Goal: Information Seeking & Learning: Check status

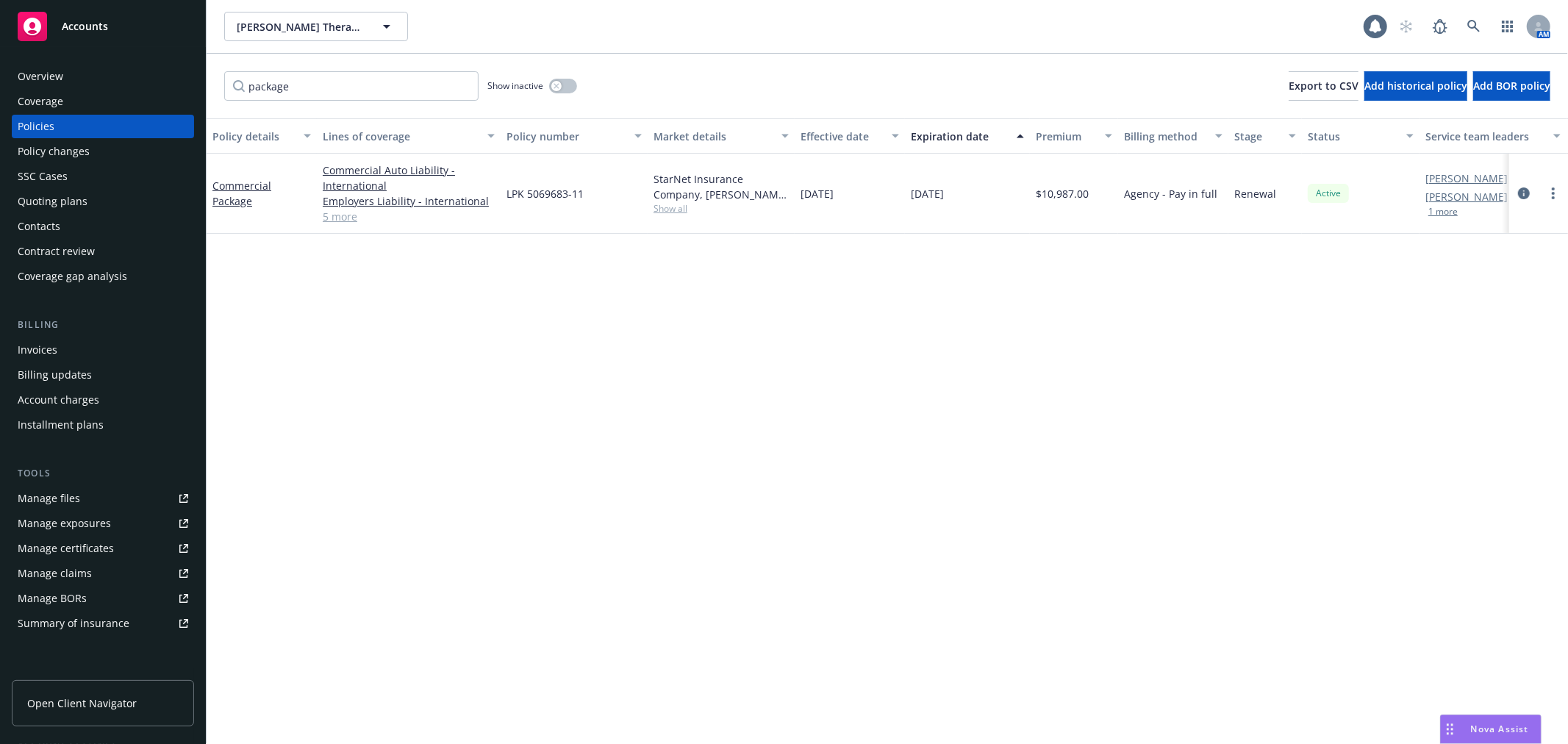
click at [1033, 307] on div "Policy details Lines of coverage Policy number Market details Effective date Ex…" at bounding box center [887, 431] width 1361 height 626
click at [821, 365] on div "Policy details Lines of coverage Policy number Market details Effective date Ex…" at bounding box center [887, 431] width 1361 height 626
click at [1552, 524] on div "Policy details Lines of coverage Policy number Market details Effective date Ex…" at bounding box center [887, 431] width 1361 height 626
click at [328, 351] on div "Policy details Lines of coverage Policy number Market details Effective date Ex…" at bounding box center [887, 431] width 1361 height 626
click at [1454, 314] on div "Policy details Lines of coverage Policy number Market details Effective date Ex…" at bounding box center [887, 431] width 1361 height 626
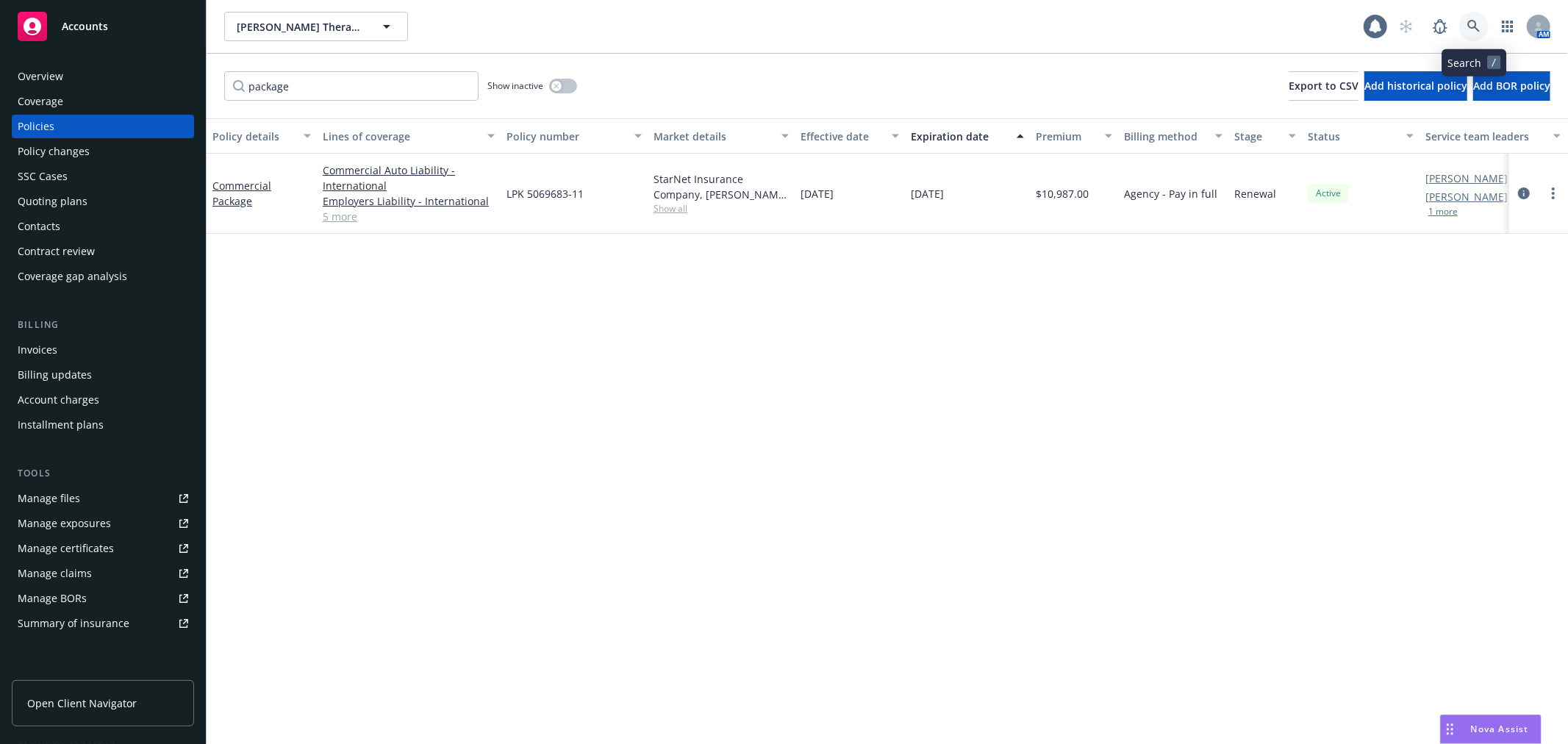
click at [1478, 32] on icon at bounding box center [1473, 26] width 13 height 13
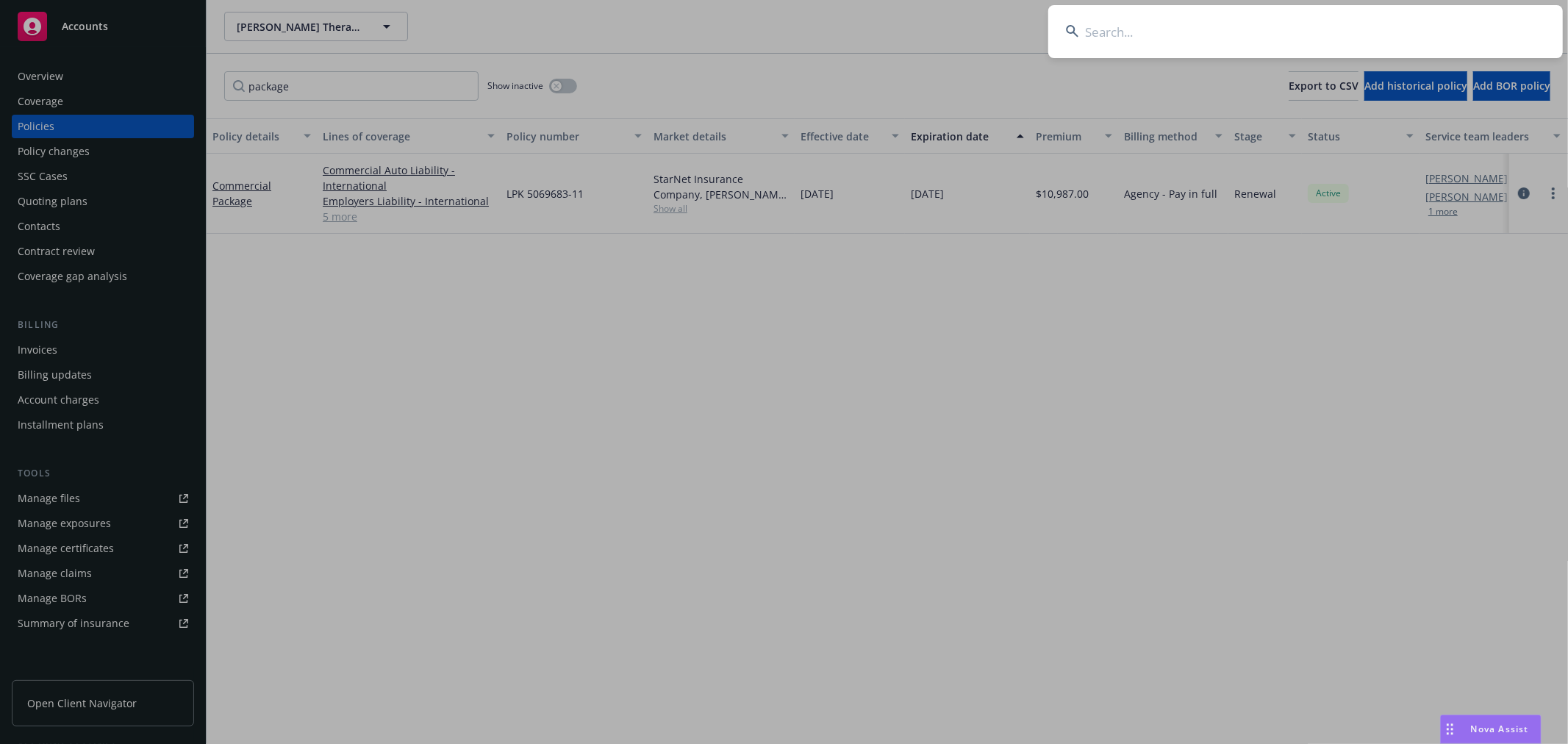
click at [1316, 31] on input at bounding box center [1305, 31] width 514 height 53
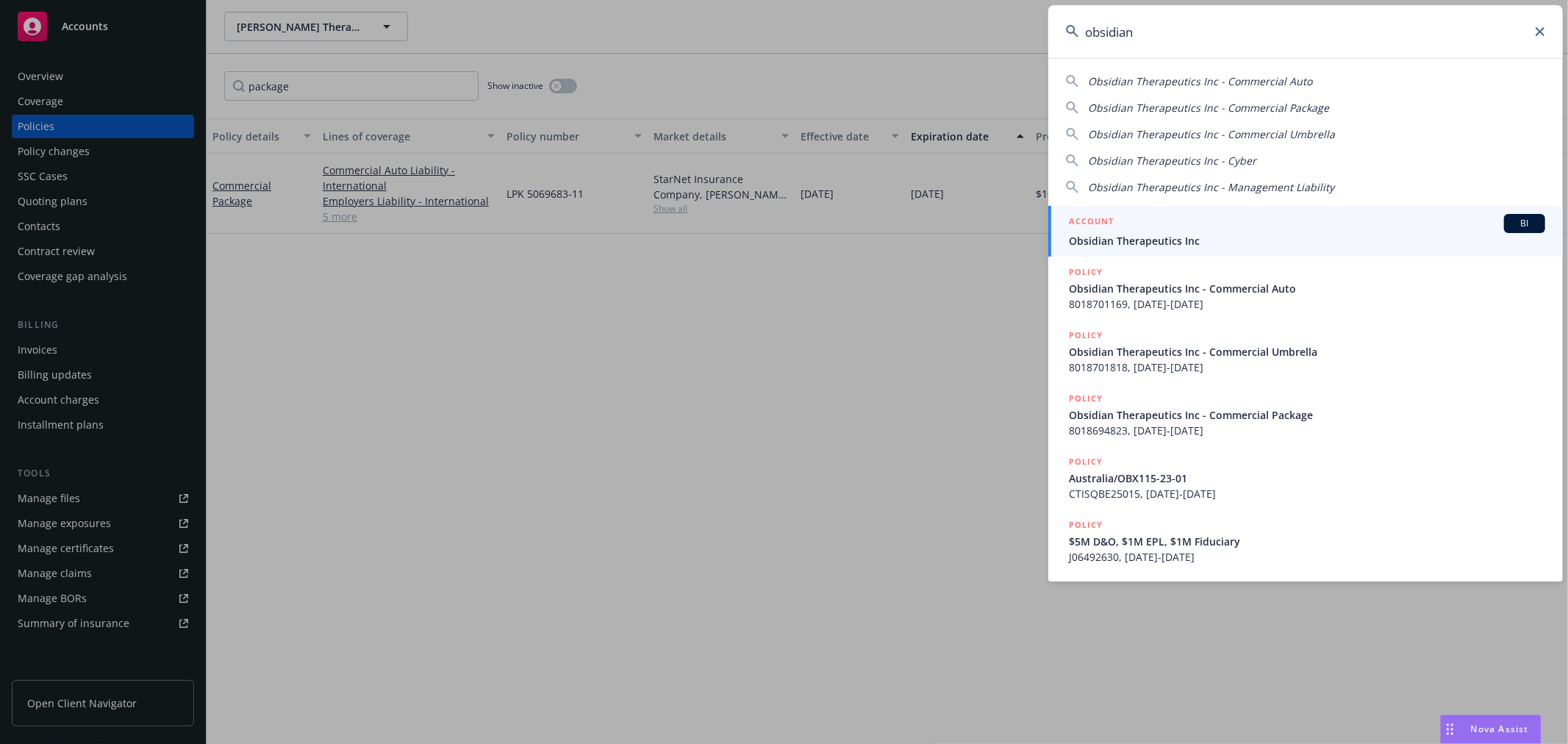
type input "obsidian"
click at [1218, 243] on span "Obsidian Therapeutics Inc" at bounding box center [1307, 240] width 477 height 15
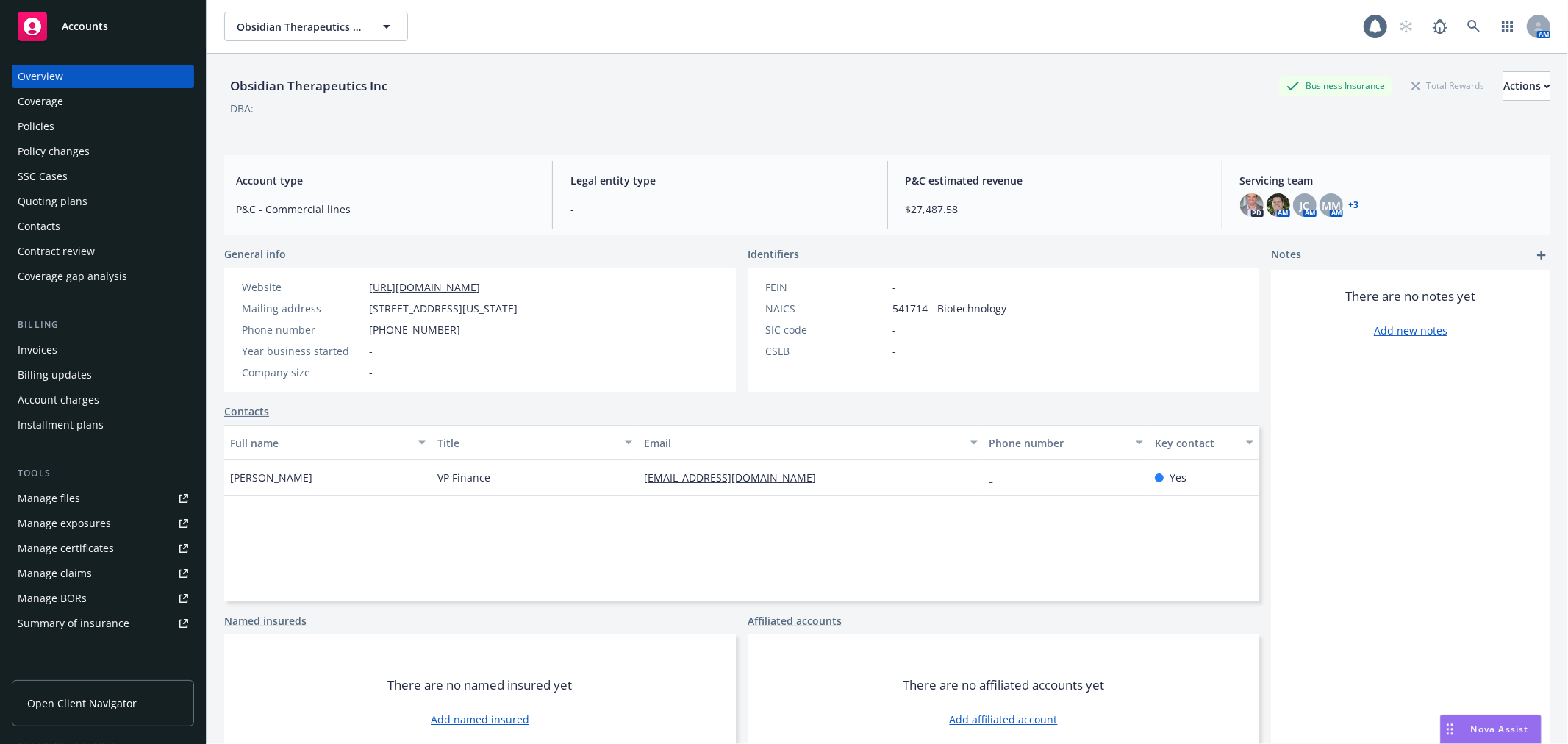
click at [33, 120] on div "Policies" at bounding box center [36, 127] width 37 height 23
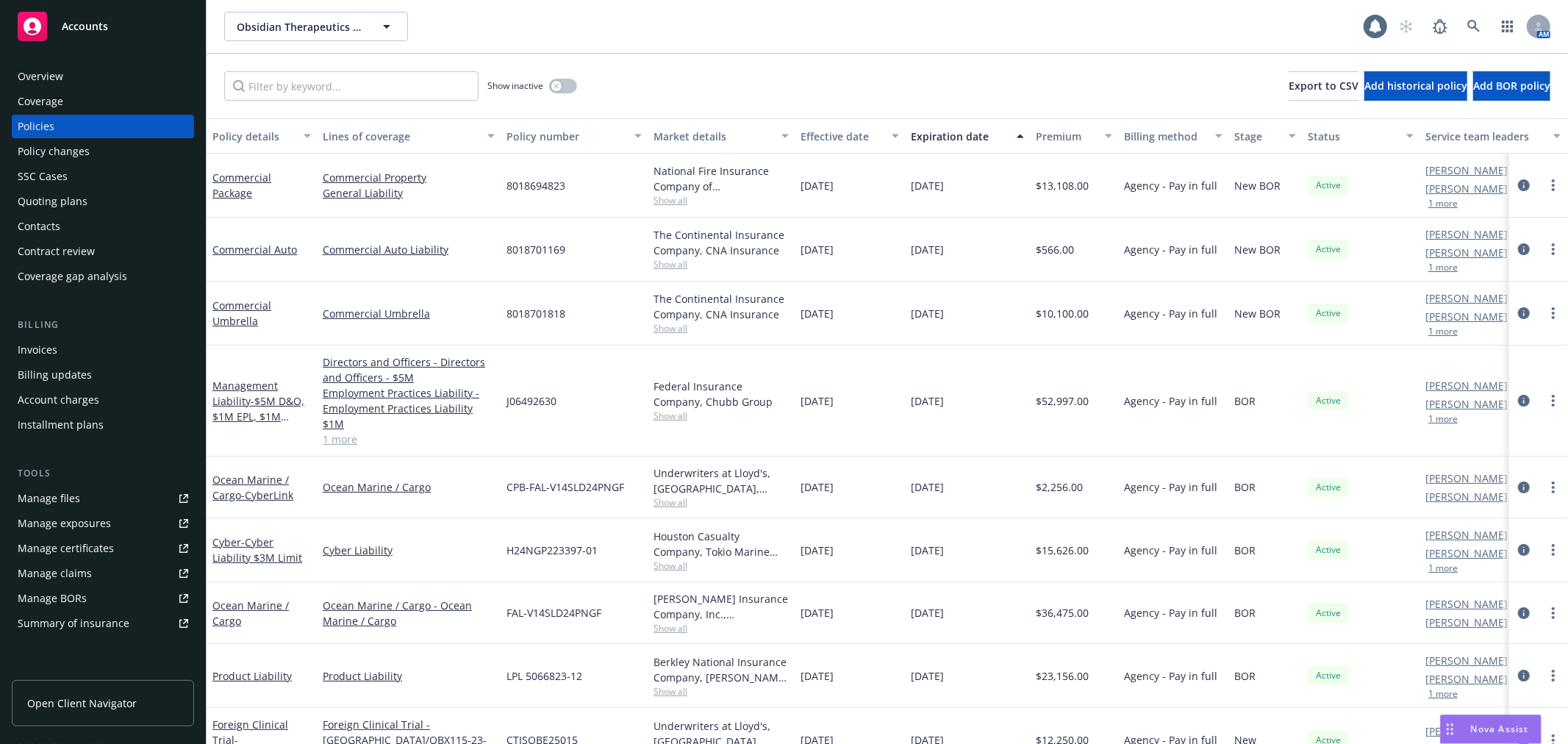
click at [670, 200] on span "Show all" at bounding box center [720, 200] width 135 height 13
click at [766, 184] on div "National Fire Insurance Company of [GEOGRAPHIC_DATA], CNA Insurance" at bounding box center [720, 178] width 135 height 31
click at [231, 177] on link "Commercial Package" at bounding box center [242, 185] width 59 height 29
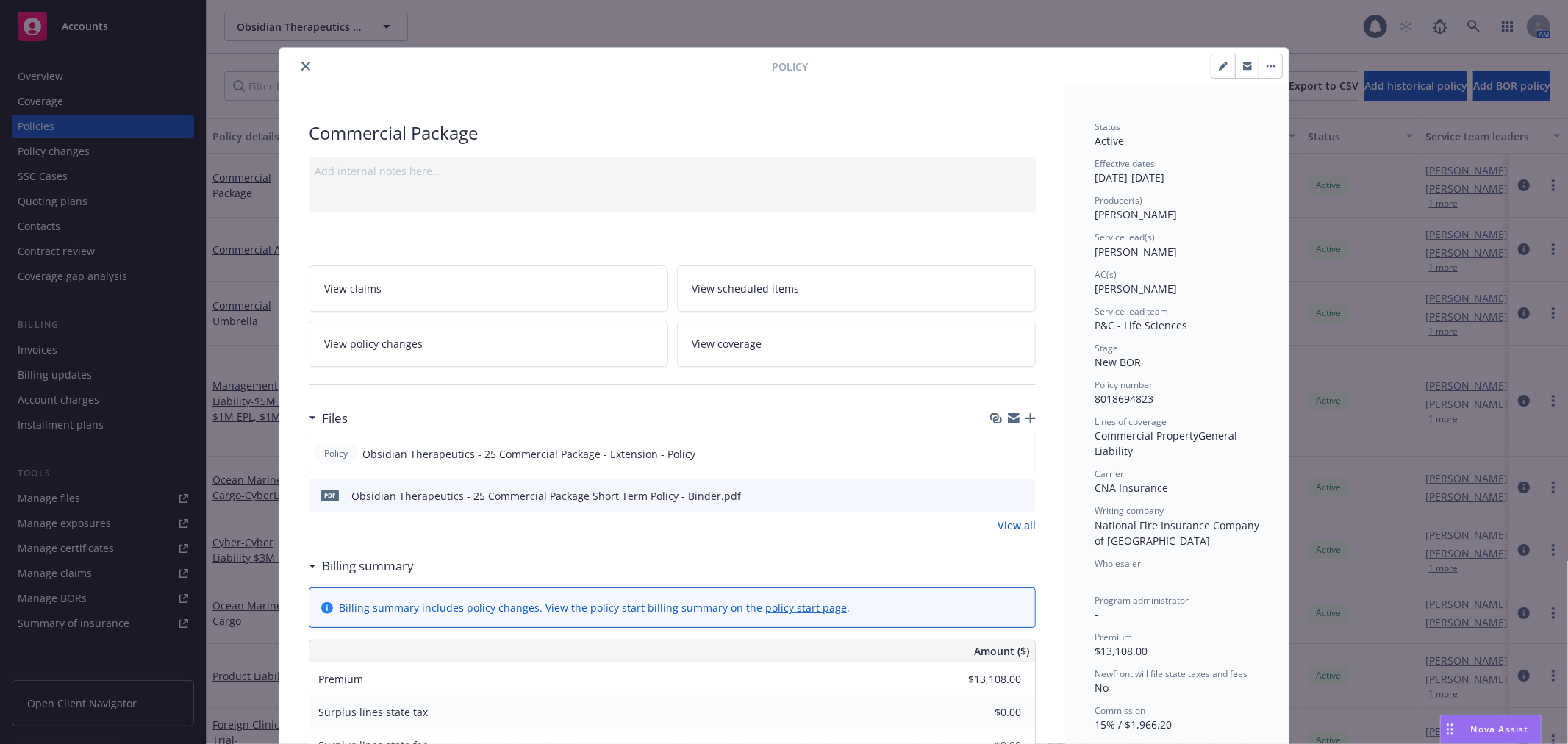
click at [302, 68] on icon "close" at bounding box center [306, 66] width 9 height 9
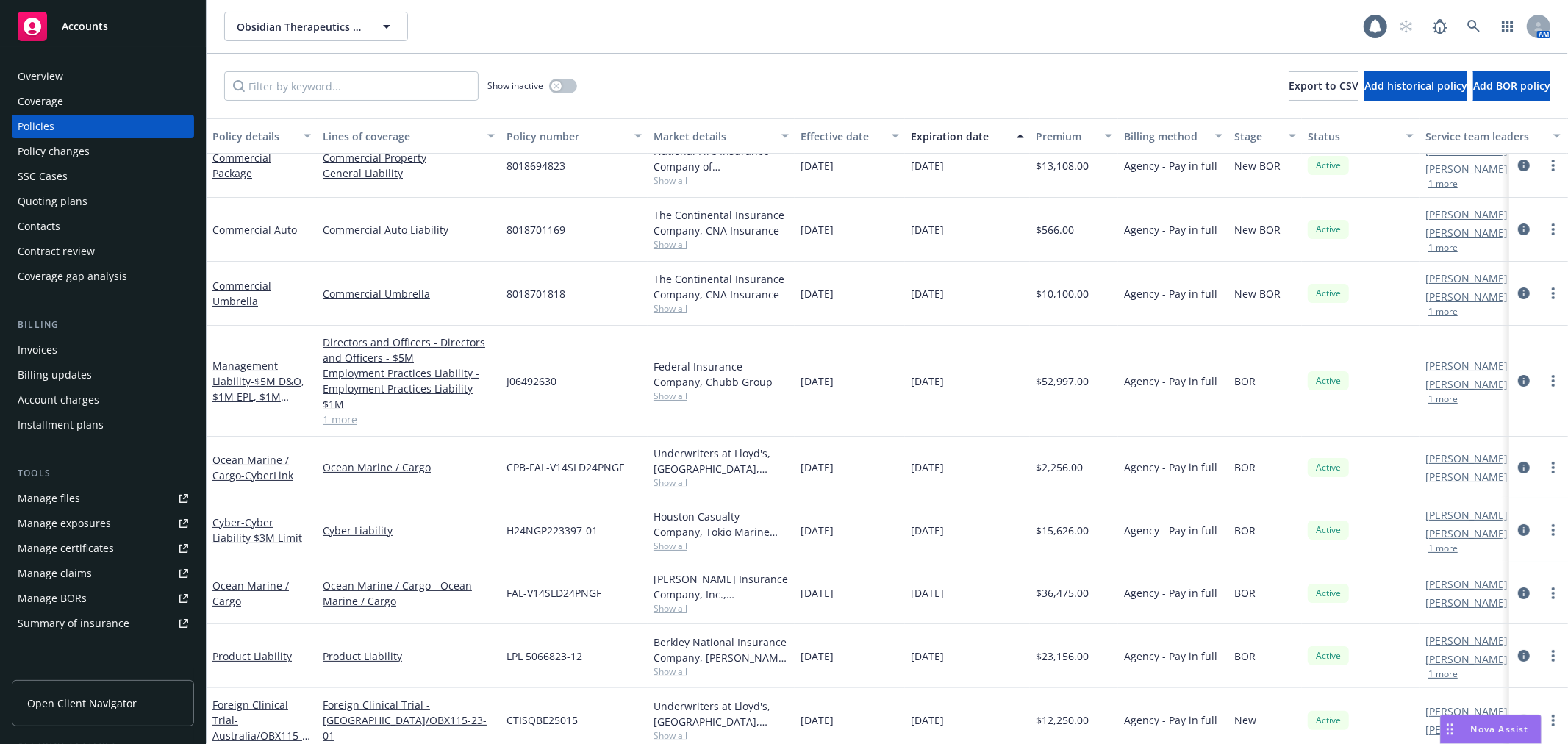
scroll to position [26, 0]
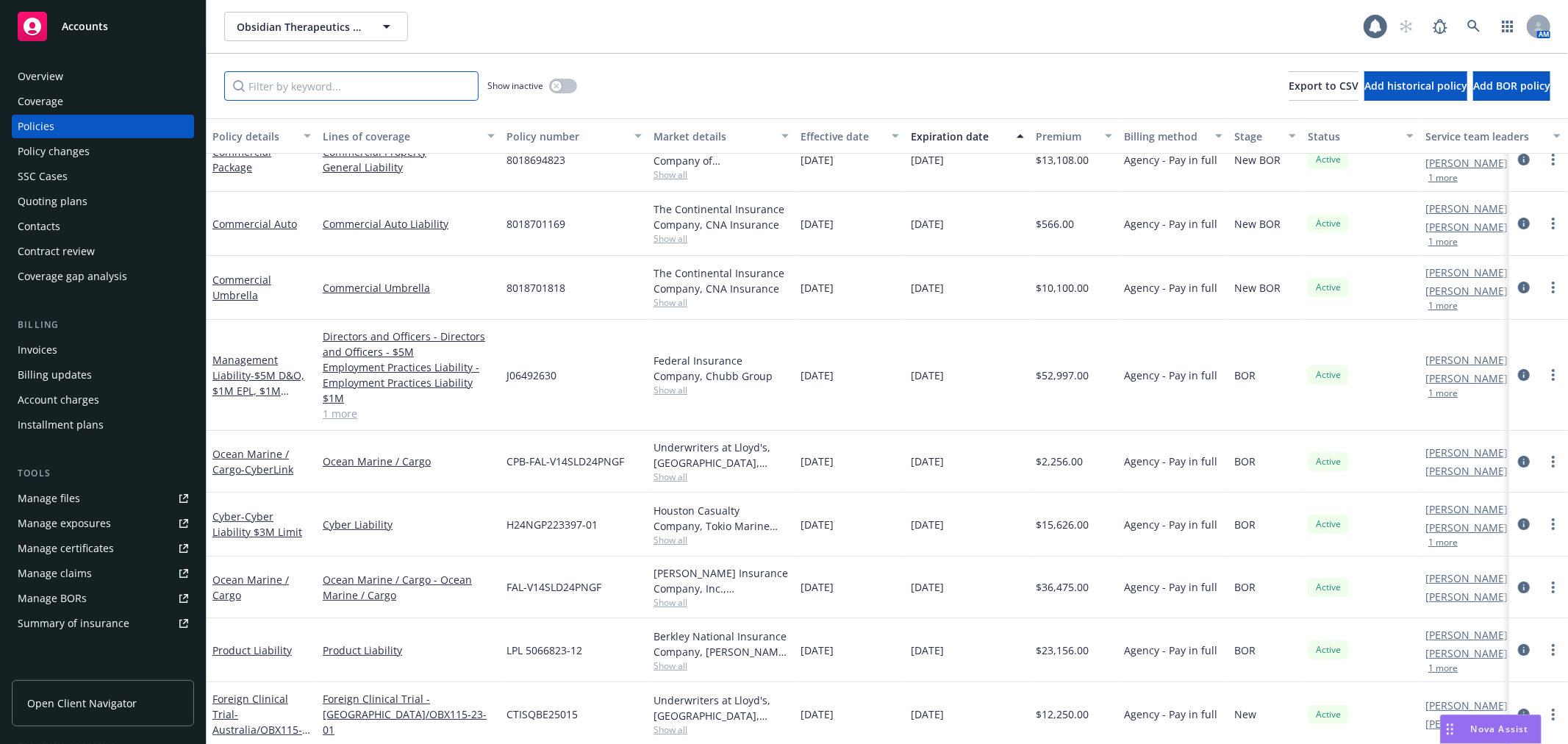
click at [376, 79] on input "Filter by keyword..." at bounding box center [352, 85] width 255 height 29
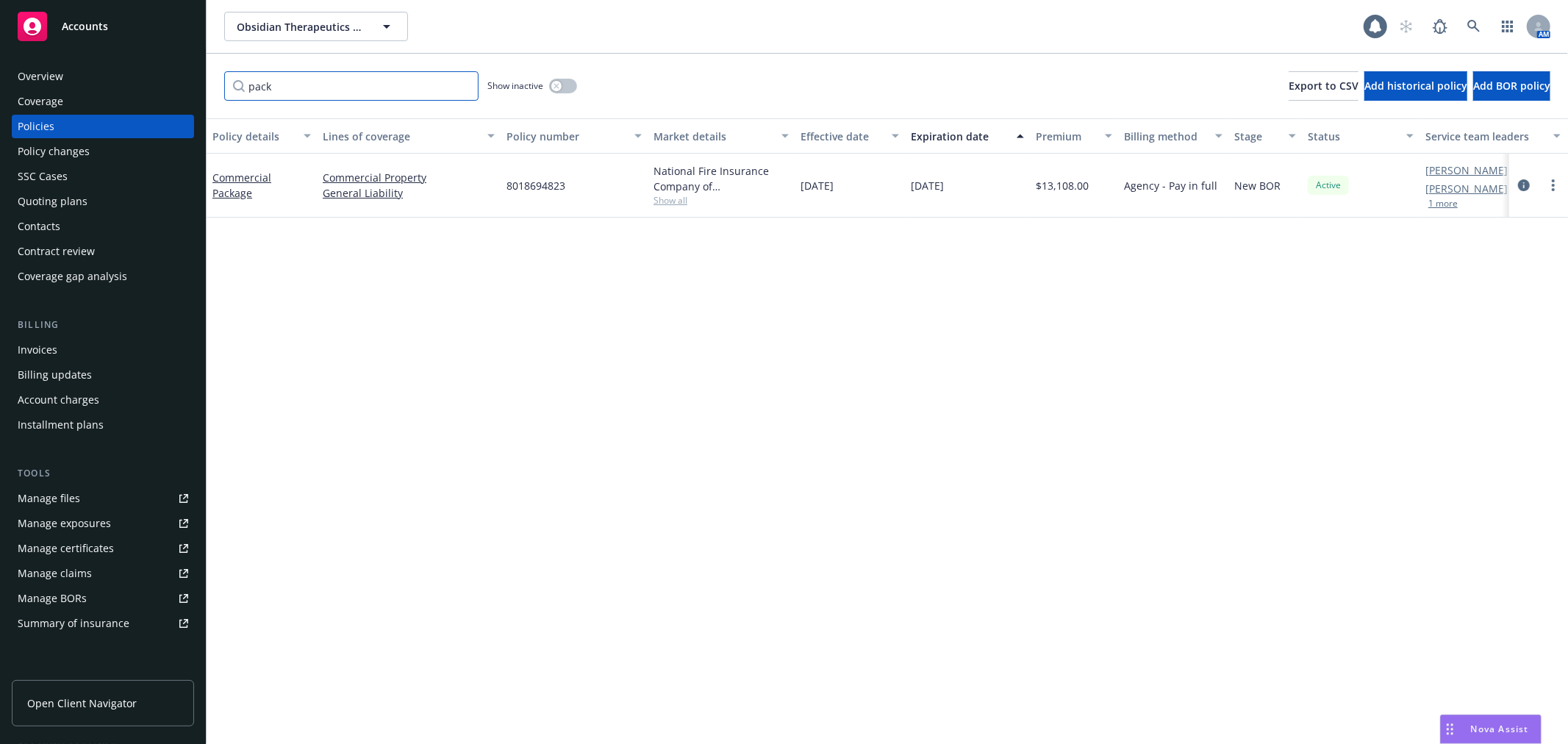
scroll to position [0, 0]
type input "pack"
click at [560, 89] on div "button" at bounding box center [556, 86] width 10 height 10
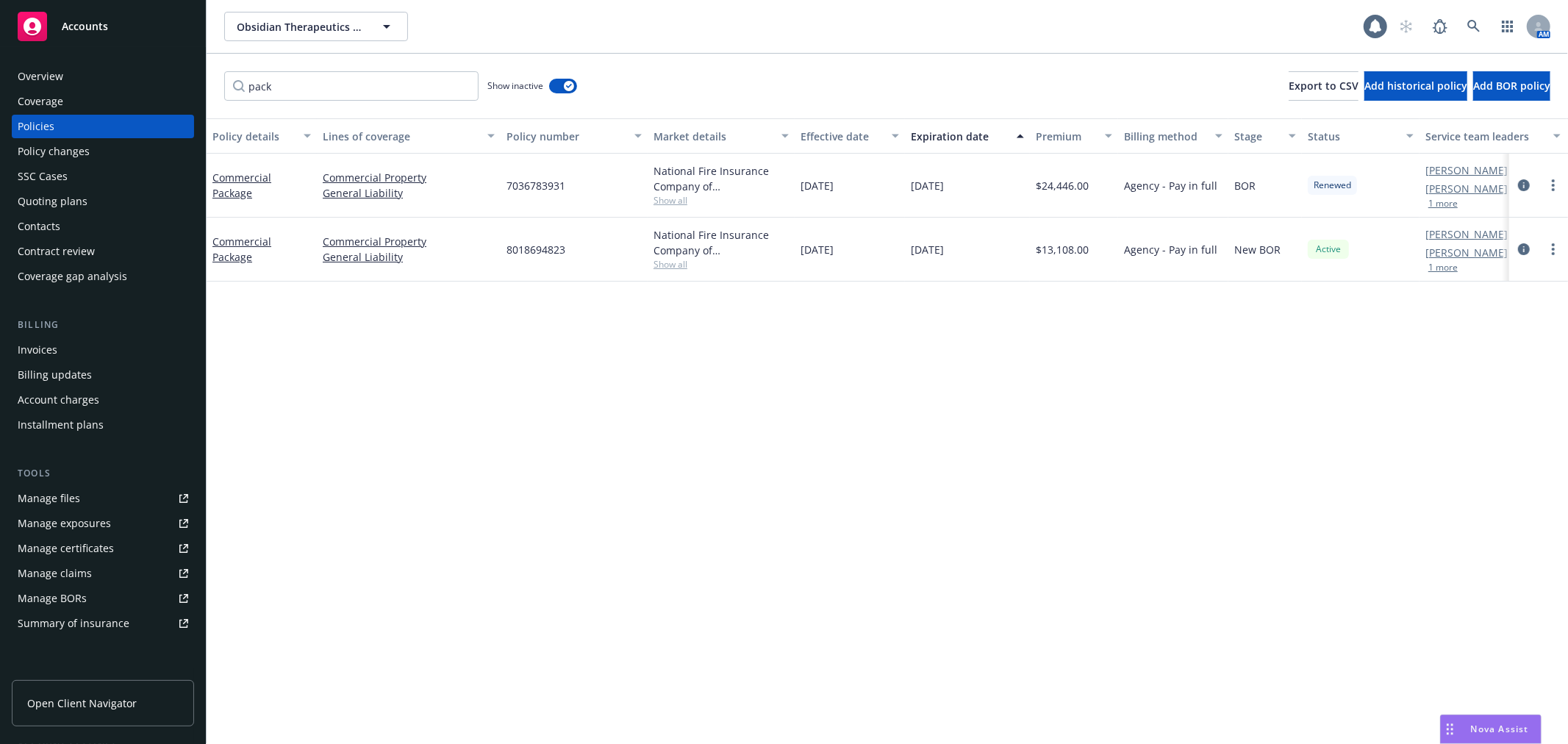
click at [1013, 65] on div "pack Show inactive Export to CSV Add historical policy Add BOR policy" at bounding box center [887, 85] width 1361 height 65
click at [248, 173] on link "Commercial Package" at bounding box center [242, 185] width 59 height 29
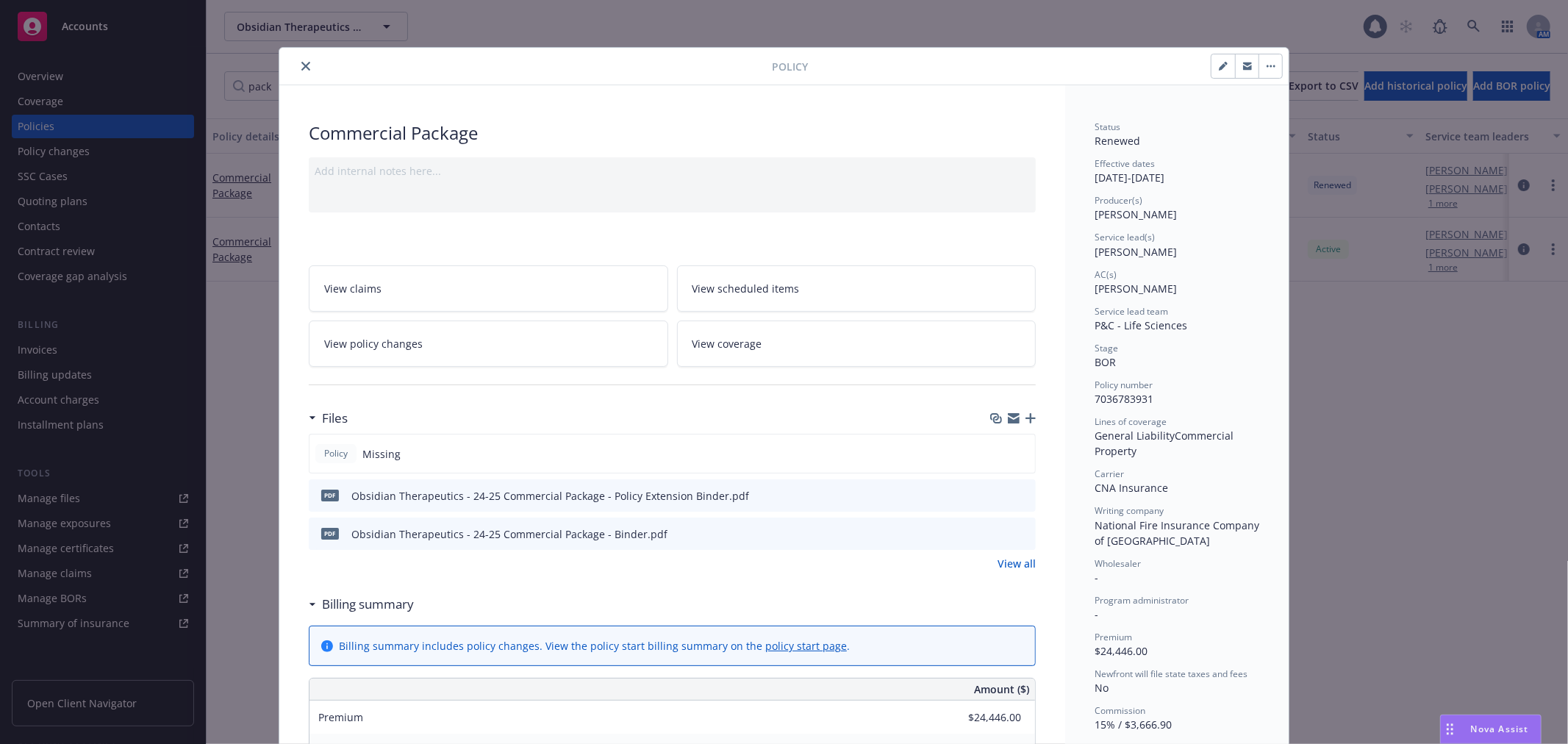
click at [303, 67] on icon "close" at bounding box center [306, 66] width 9 height 9
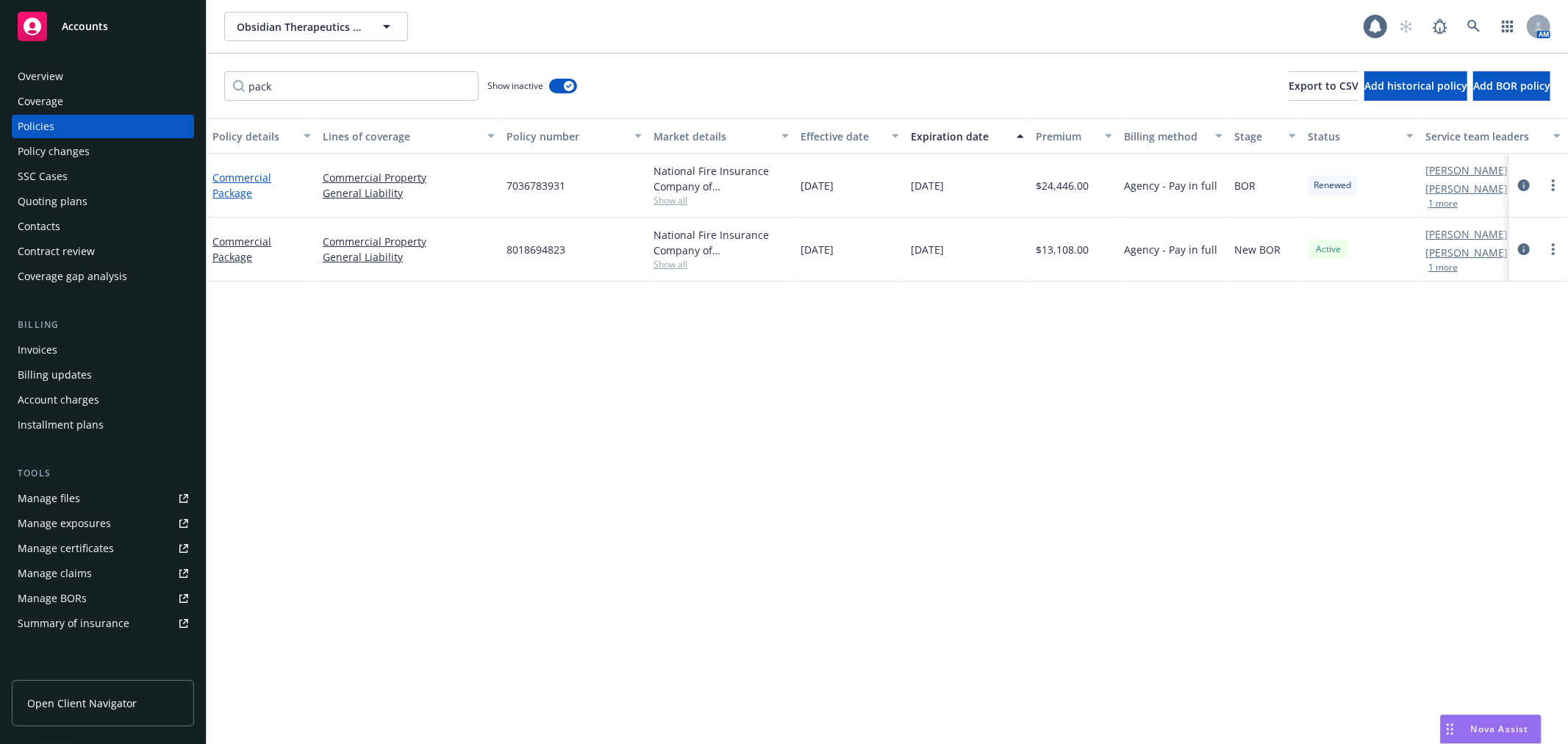
click at [247, 177] on link "Commercial Package" at bounding box center [242, 185] width 59 height 29
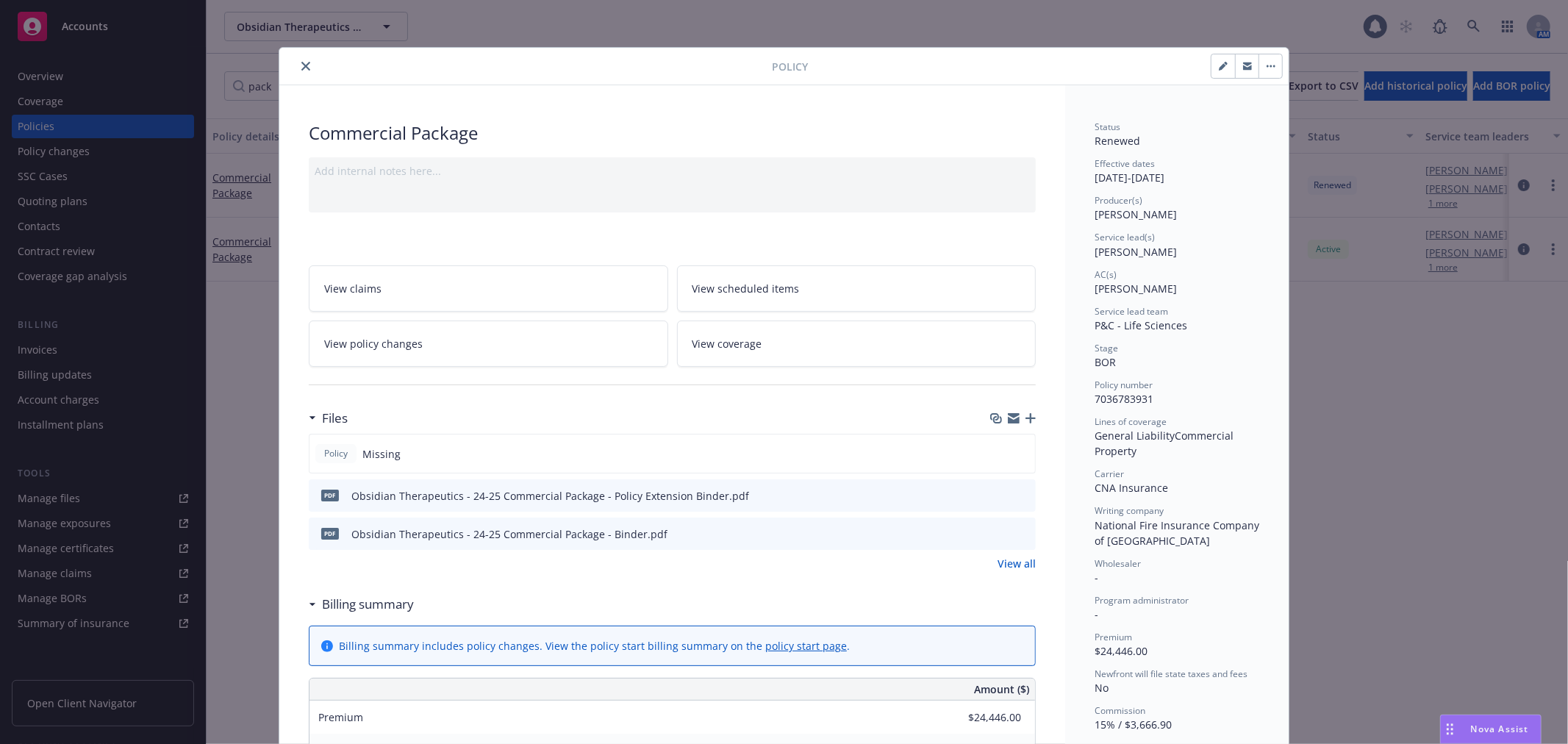
scroll to position [44, 0]
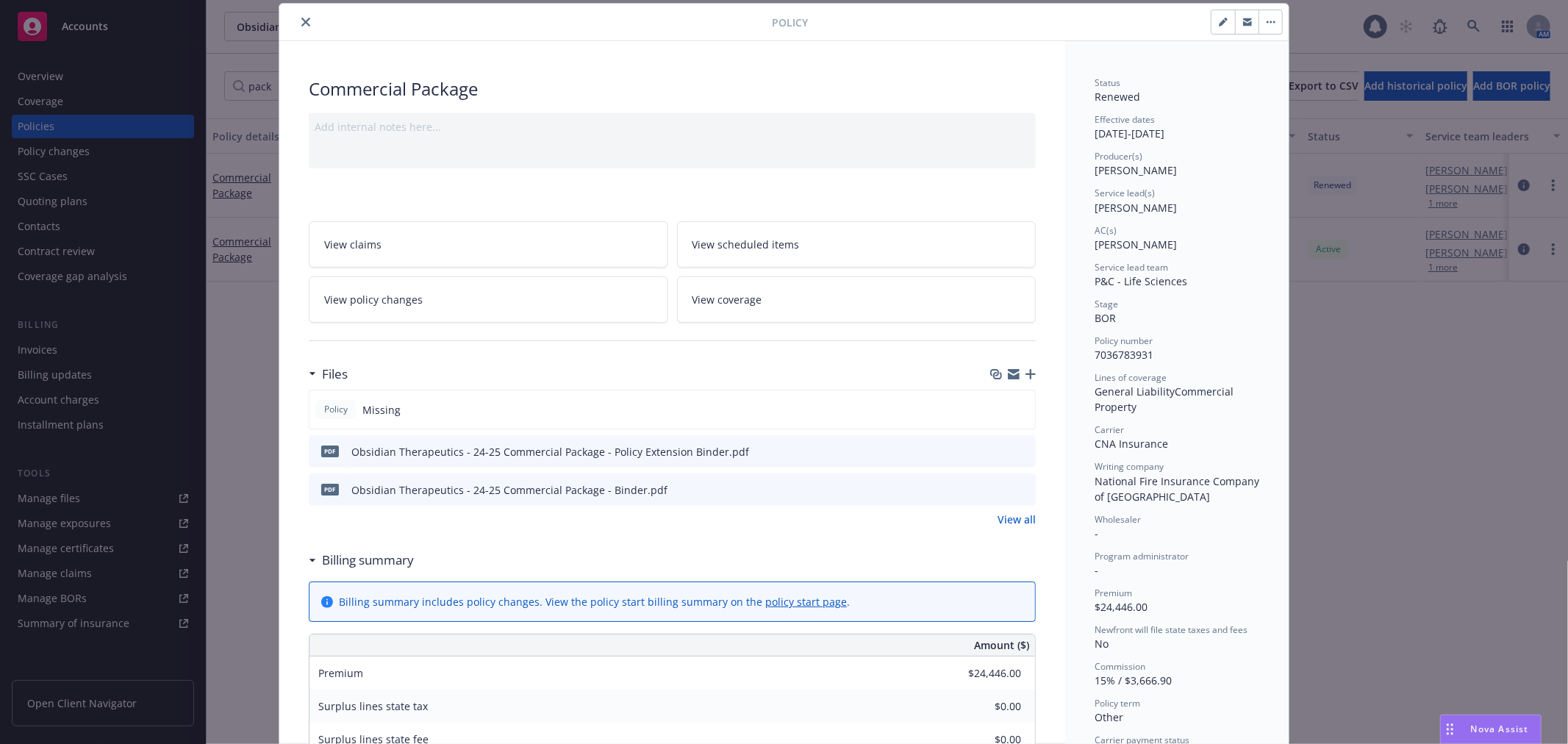
click at [1018, 490] on icon "preview file" at bounding box center [1022, 488] width 13 height 10
click at [302, 19] on icon "close" at bounding box center [306, 22] width 9 height 9
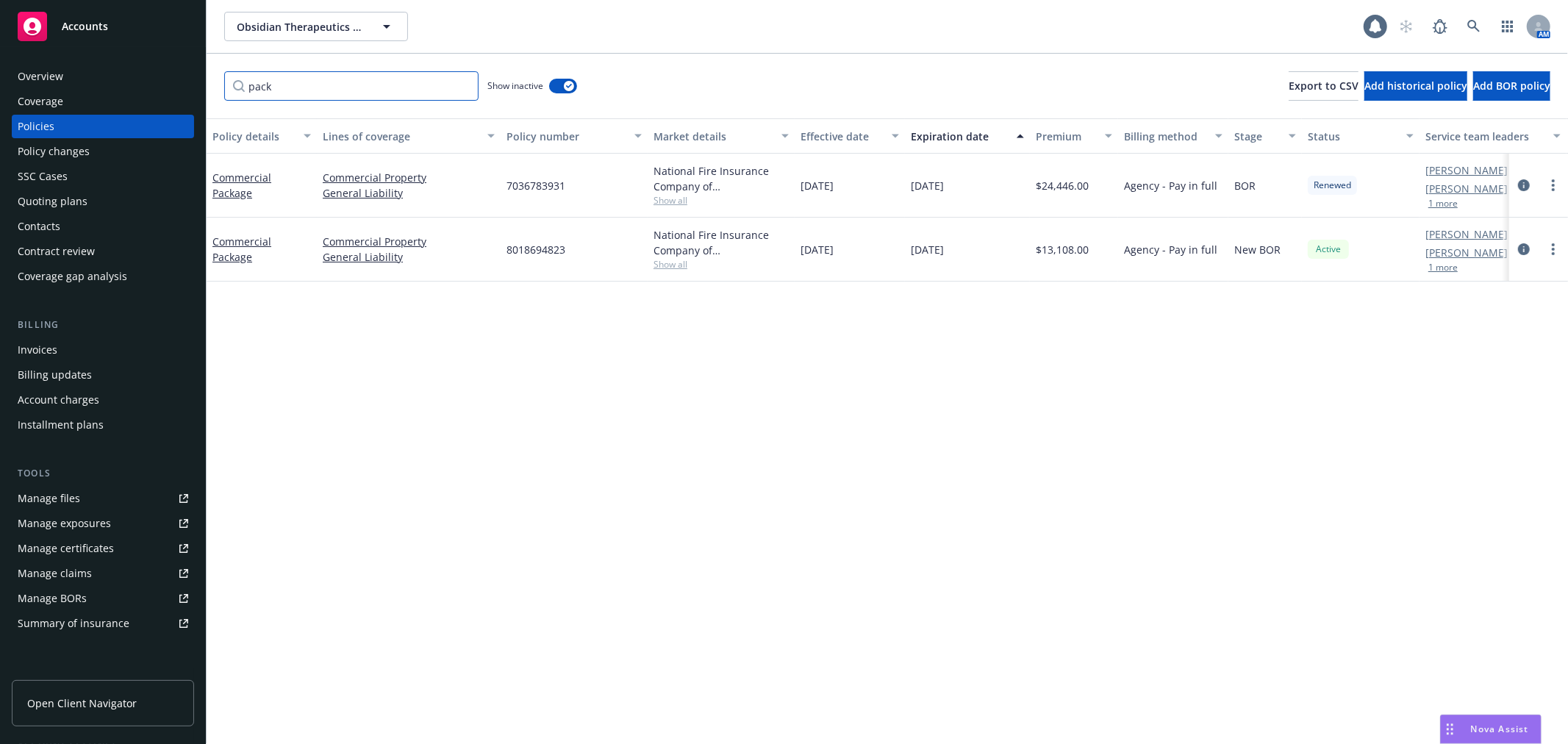
click at [415, 92] on input "pack" at bounding box center [352, 85] width 255 height 29
click at [460, 85] on input "pack" at bounding box center [352, 85] width 255 height 29
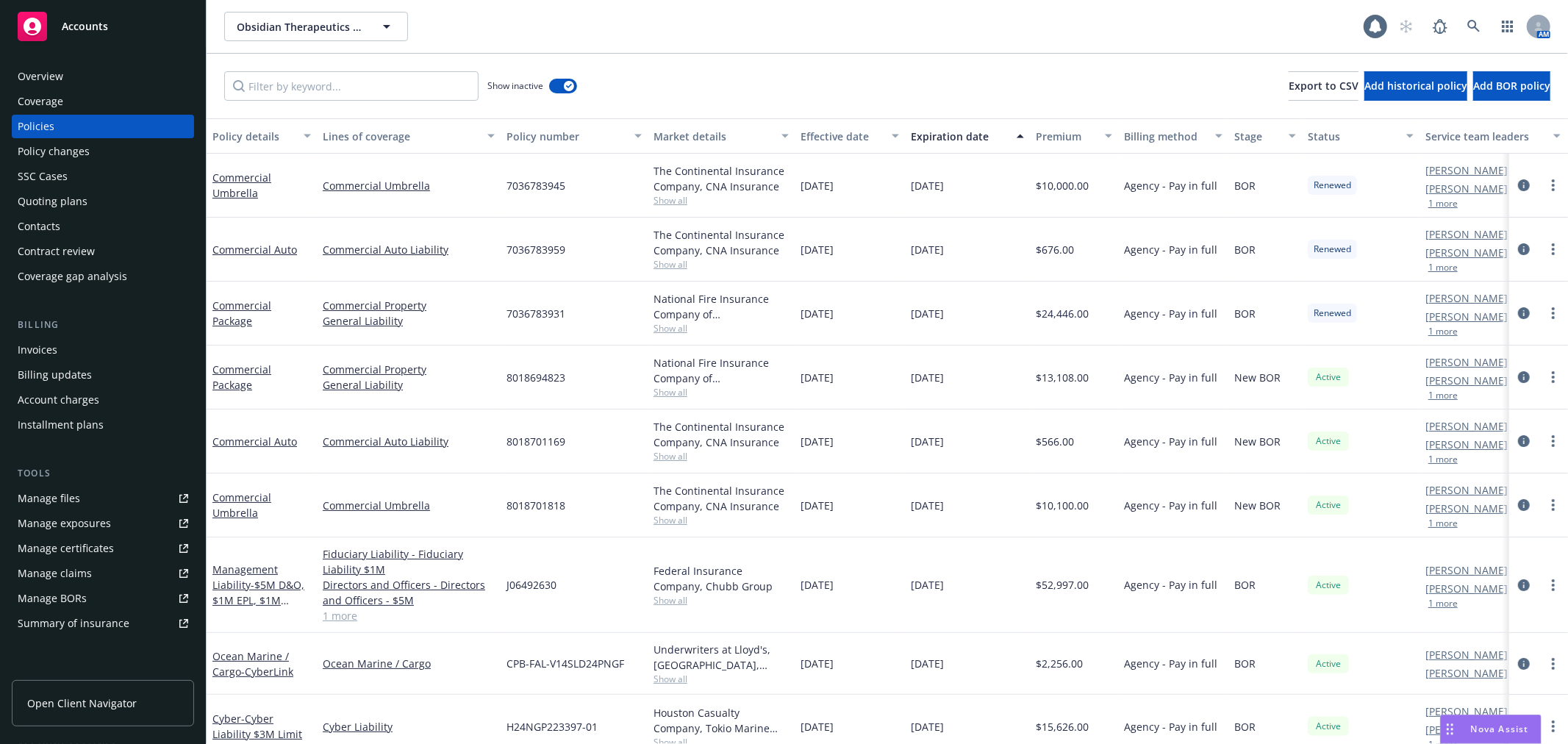
click at [855, 86] on div "Show inactive Export to CSV Add historical policy Add BOR policy" at bounding box center [887, 85] width 1361 height 65
